Goal: Transaction & Acquisition: Purchase product/service

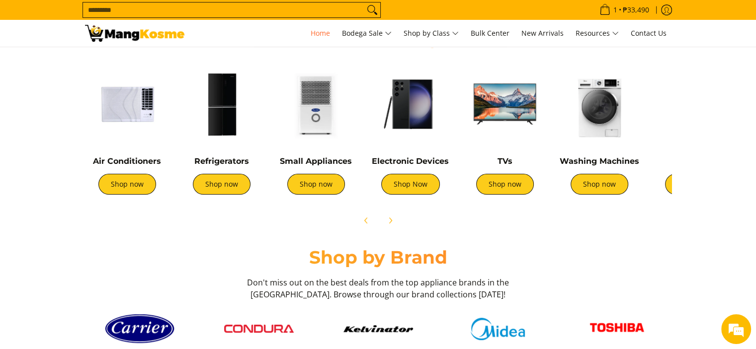
scroll to position [0, 1185]
click at [299, 184] on link "Shop now" at bounding box center [316, 184] width 58 height 21
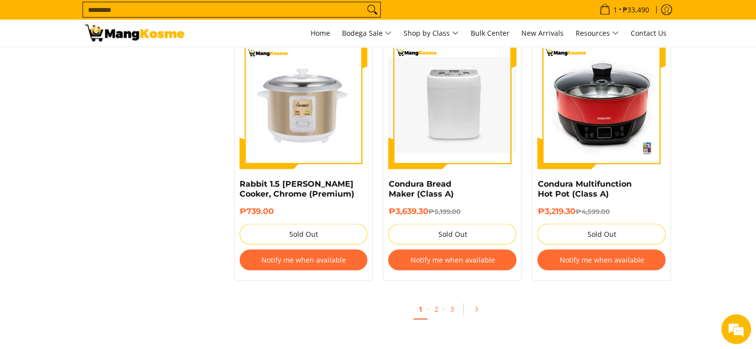
scroll to position [1985, 0]
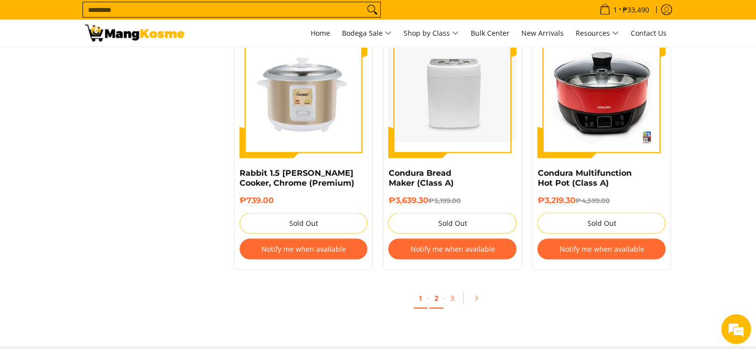
click at [436, 292] on link "2" at bounding box center [436, 299] width 14 height 20
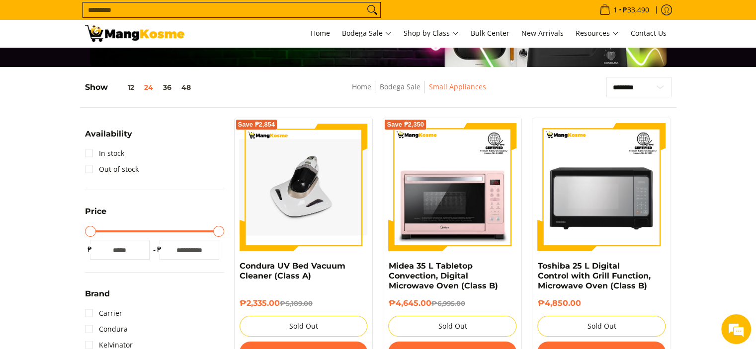
scroll to position [171, 0]
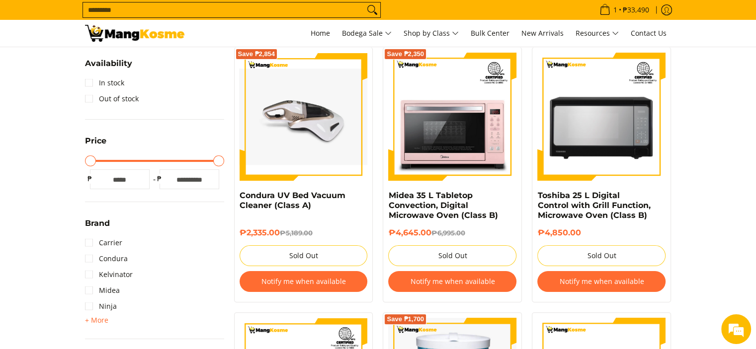
click at [287, 120] on img at bounding box center [304, 117] width 128 height 96
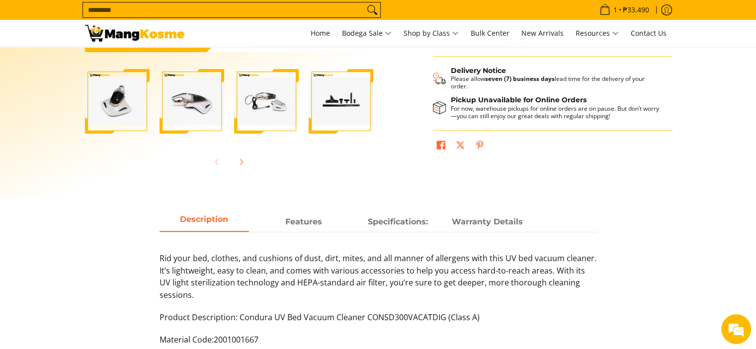
scroll to position [304, 0]
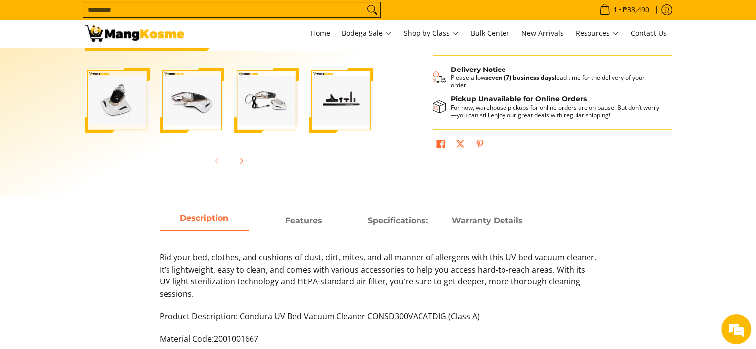
click at [348, 102] on img "Condura UV Bed Vacuum Cleaner (Class A)-4" at bounding box center [341, 100] width 65 height 49
click at [268, 97] on img "Condura UV Bed Vacuum Cleaner (Class A)-3" at bounding box center [266, 100] width 65 height 49
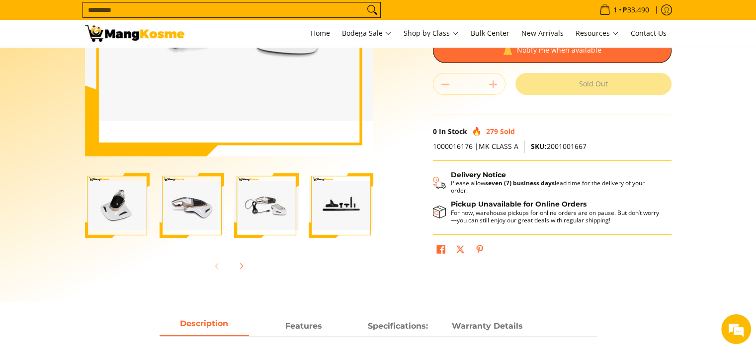
scroll to position [95, 0]
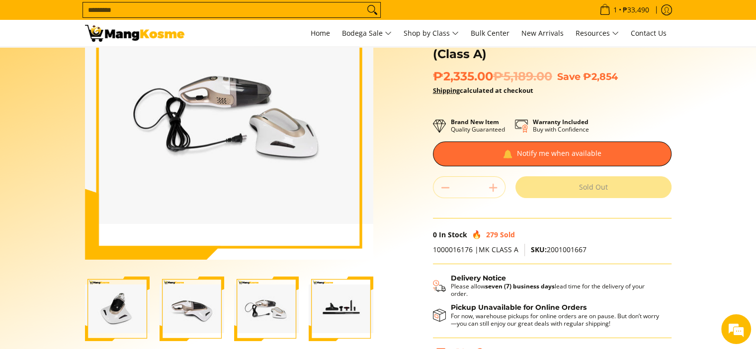
click at [278, 309] on img "Condura UV Bed Vacuum Cleaner (Class A)-3" at bounding box center [266, 309] width 65 height 49
click at [340, 311] on img "Condura UV Bed Vacuum Cleaner (Class A)-4" at bounding box center [341, 309] width 65 height 49
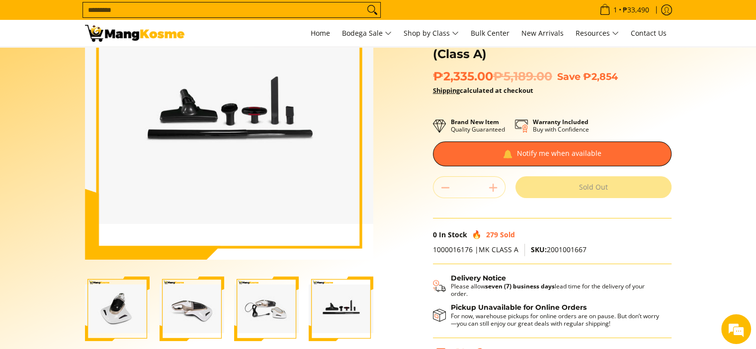
click at [273, 308] on img "Condura UV Bed Vacuum Cleaner (Class A)-3" at bounding box center [266, 309] width 65 height 49
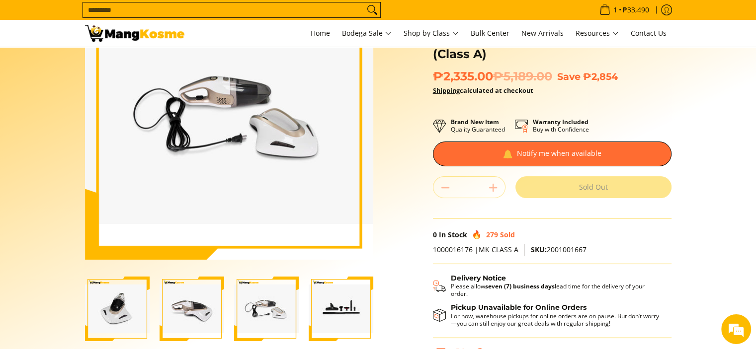
click at [183, 300] on img "Condura UV Bed Vacuum Cleaner (Class A)-2" at bounding box center [192, 309] width 65 height 49
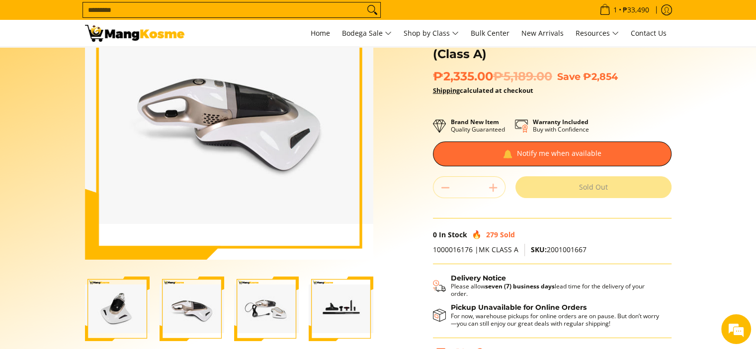
click at [269, 315] on img "Condura UV Bed Vacuum Cleaner (Class A)-3" at bounding box center [266, 309] width 65 height 49
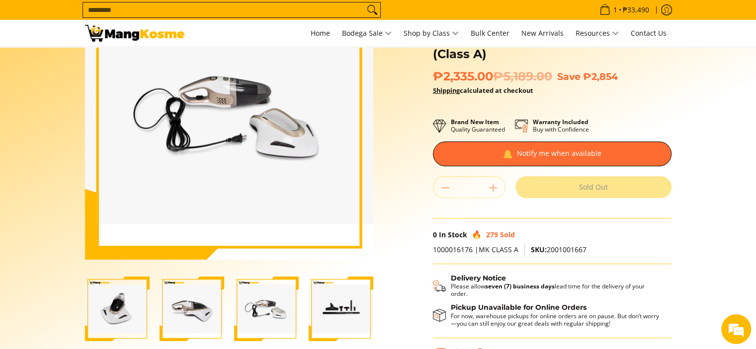
click at [185, 317] on img "Condura UV Bed Vacuum Cleaner (Class A)-2" at bounding box center [192, 309] width 65 height 49
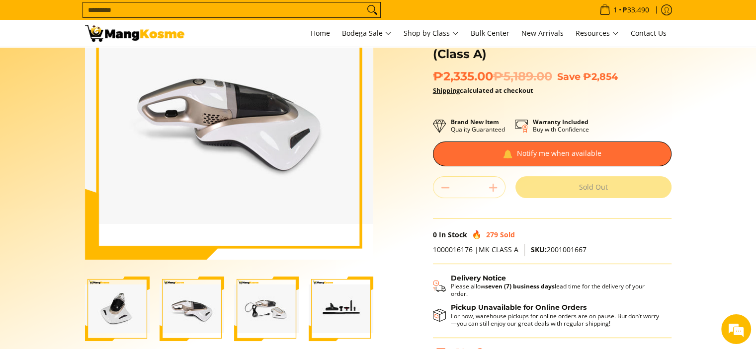
click at [120, 316] on img "Condura UV Bed Vacuum Cleaner (Class A)-1" at bounding box center [117, 309] width 65 height 49
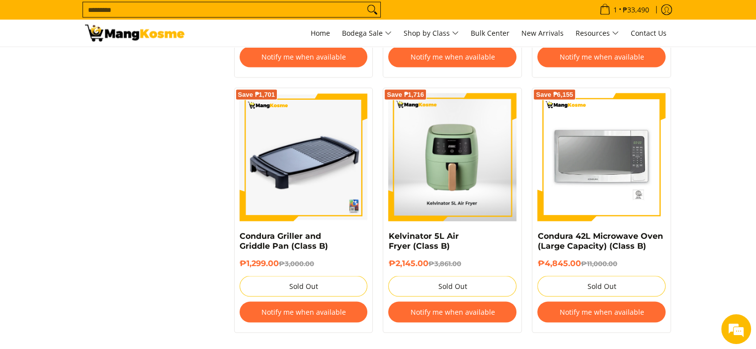
scroll to position [1966, 0]
